Goal: Find specific page/section: Find specific page/section

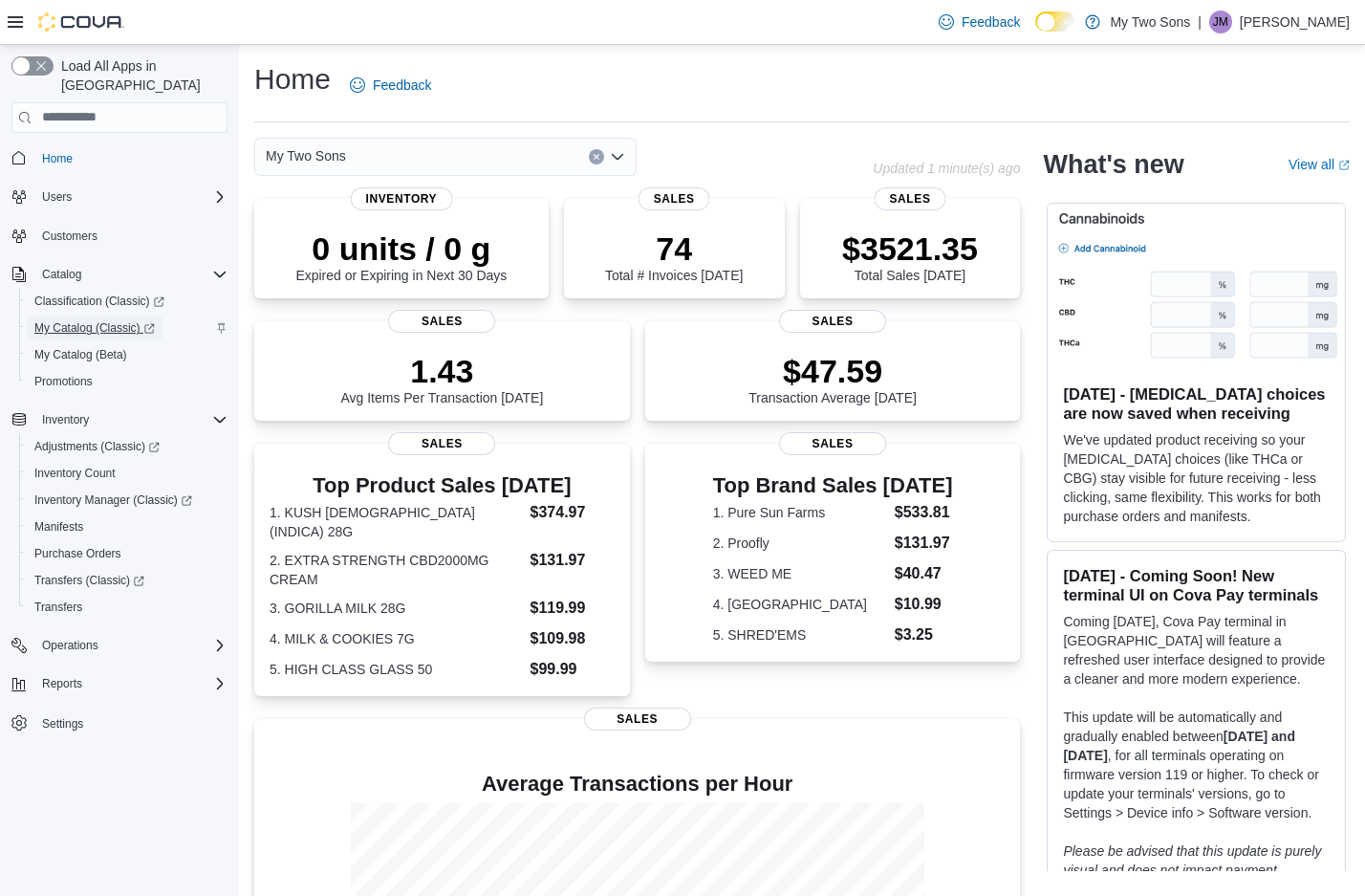
click at [82, 317] on span "My Catalog (Classic)" at bounding box center [95, 328] width 121 height 23
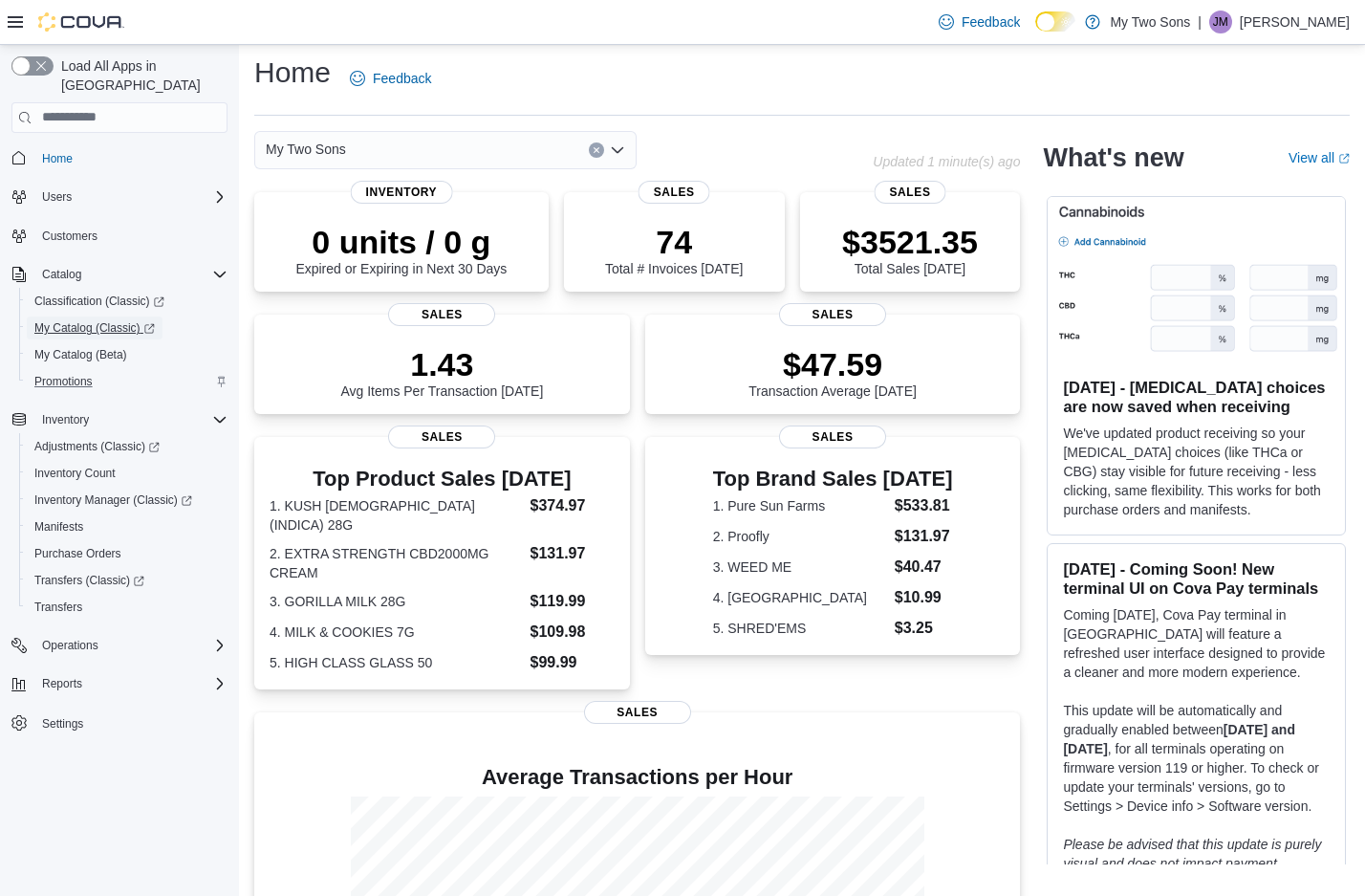
scroll to position [12, 0]
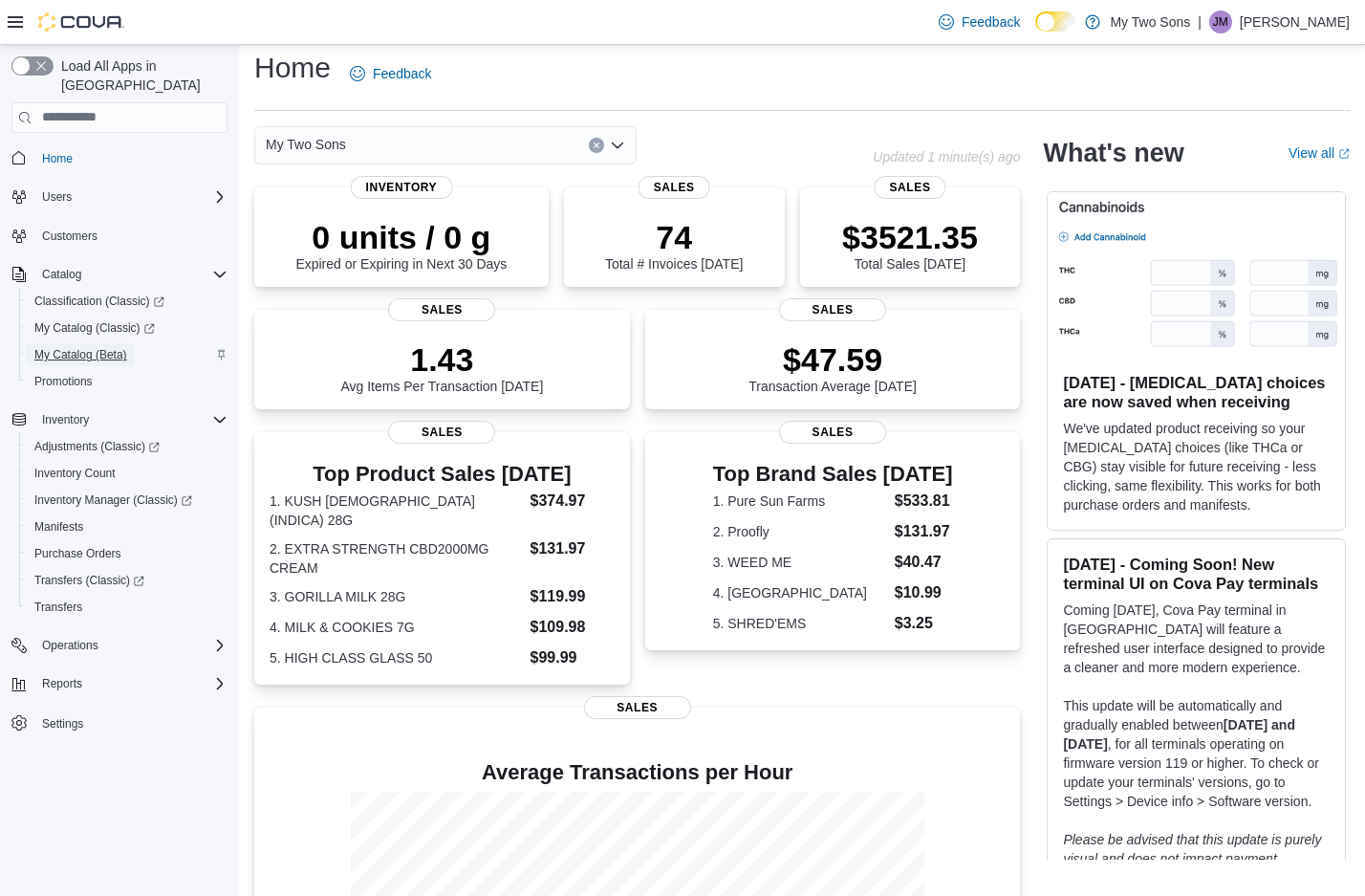
click at [118, 347] on span "My Catalog (Beta)" at bounding box center [80, 355] width 93 height 16
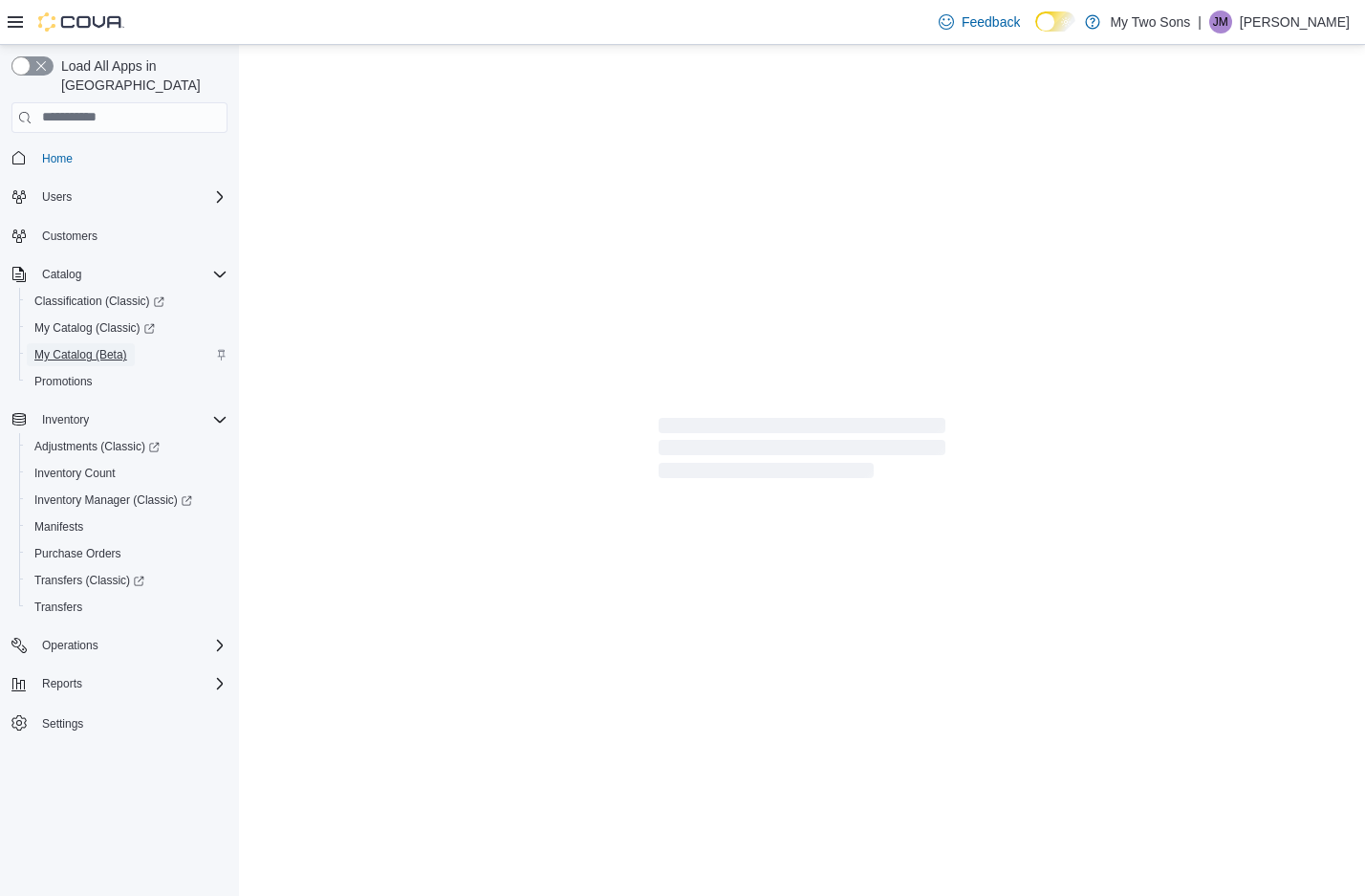
select select "**********"
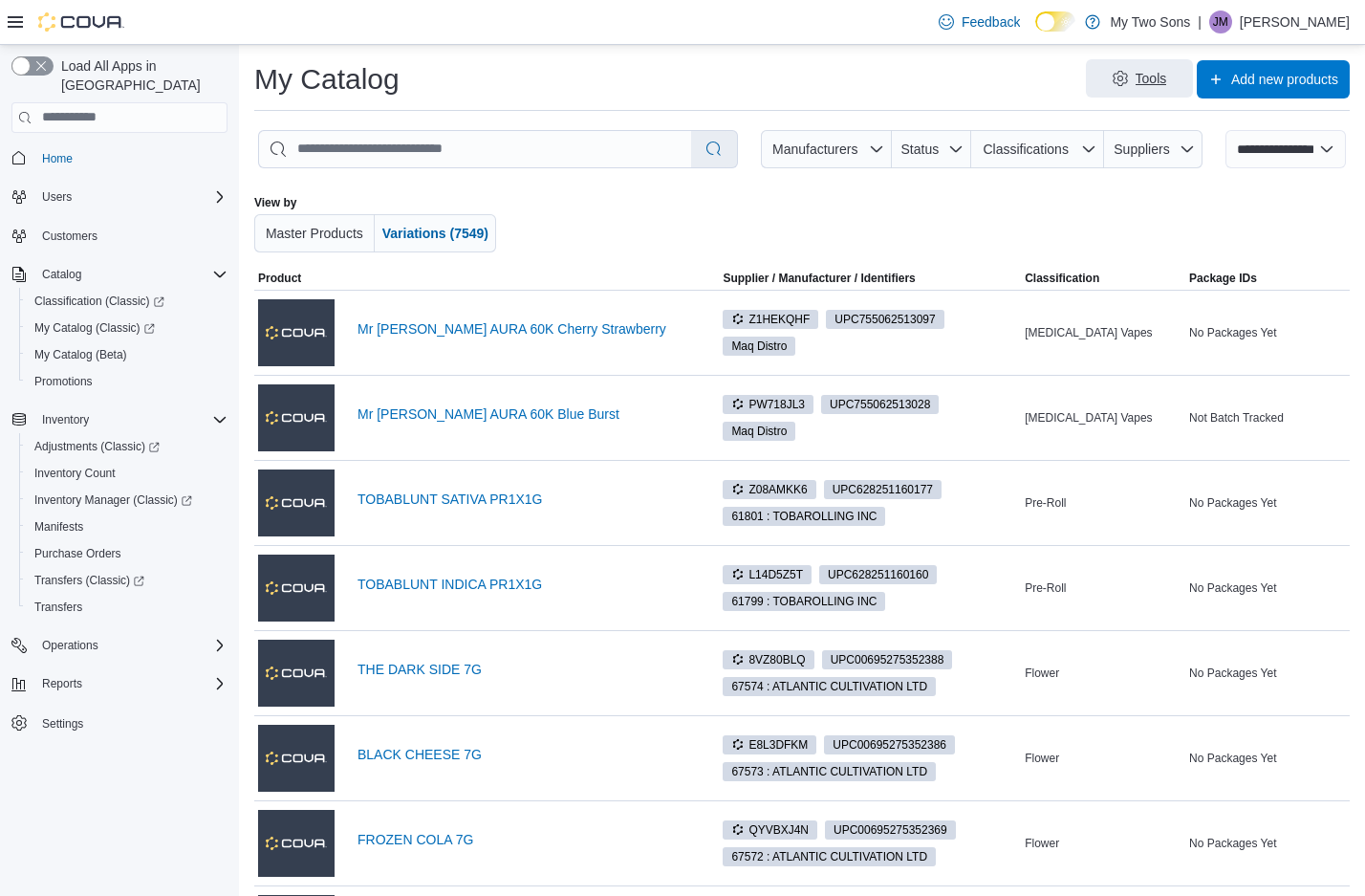
click at [1146, 77] on span "Tools" at bounding box center [1152, 79] width 31 height 19
drag, startPoint x: 783, startPoint y: 200, endPoint x: 799, endPoint y: 209, distance: 18.4
click at [787, 204] on div at bounding box center [822, 223] width 606 height 57
